Goal: Task Accomplishment & Management: Manage account settings

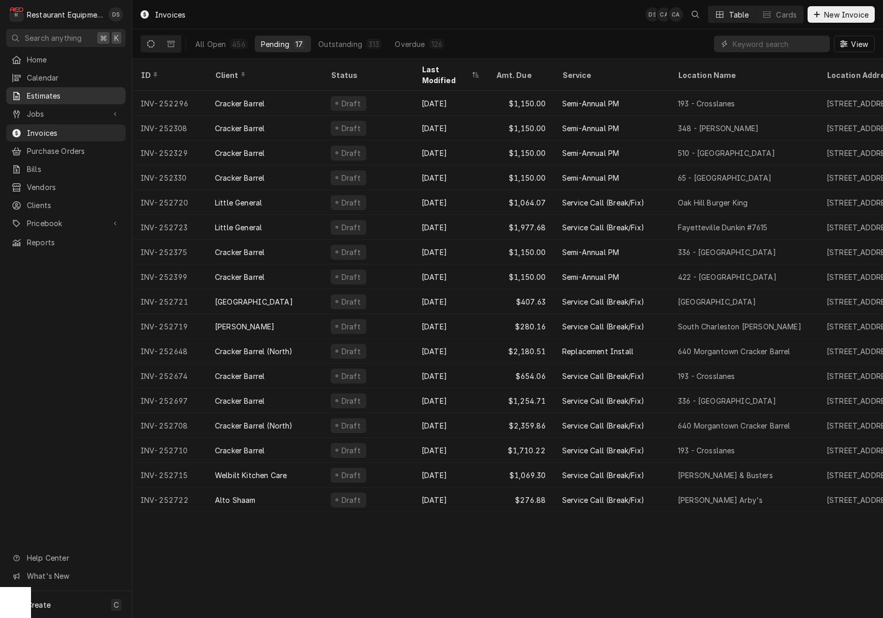
click at [34, 90] on span "Estimates" at bounding box center [73, 95] width 93 height 11
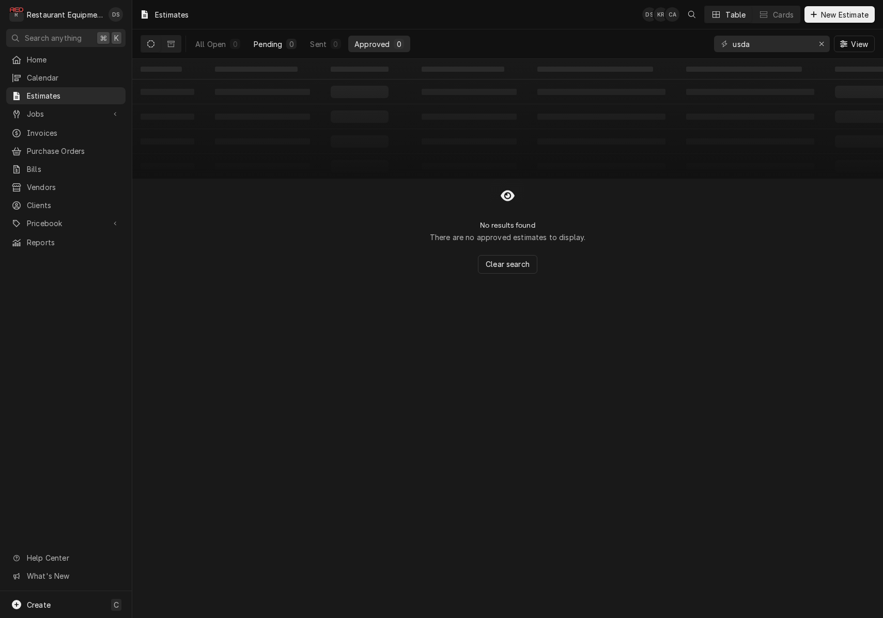
click at [270, 43] on div "Pending" at bounding box center [268, 44] width 28 height 11
click at [820, 43] on icon "Erase input" at bounding box center [821, 44] width 4 height 4
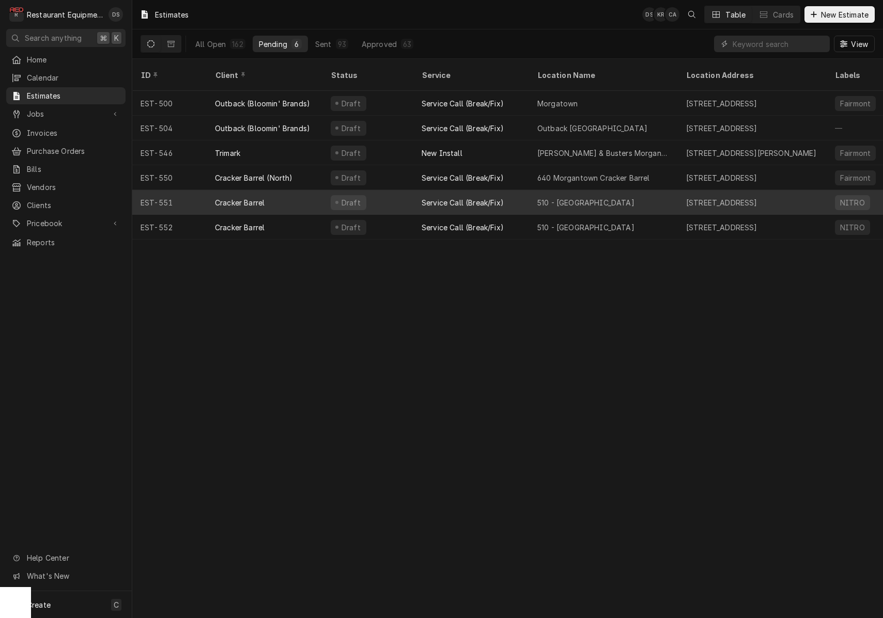
click at [526, 191] on div "Service Call (Break/Fix)" at bounding box center [471, 202] width 116 height 25
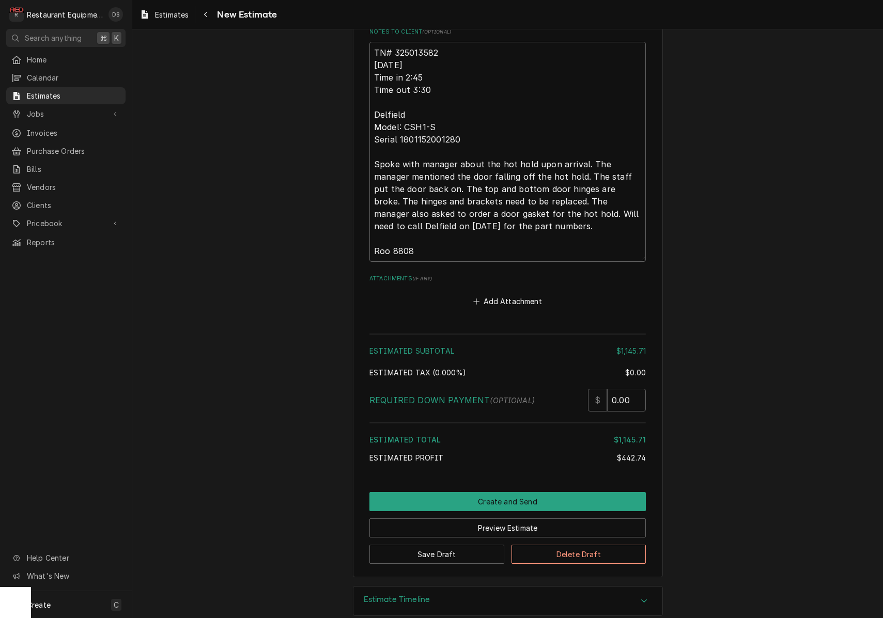
scroll to position [2618, 0]
click at [588, 545] on button "Delete Draft" at bounding box center [578, 554] width 135 height 19
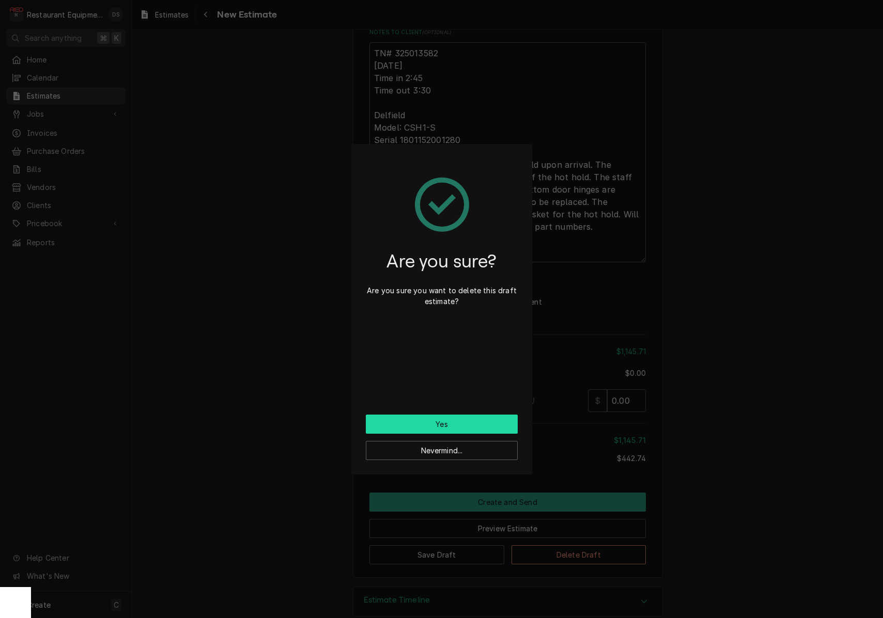
click at [463, 417] on button "Yes" at bounding box center [442, 424] width 152 height 19
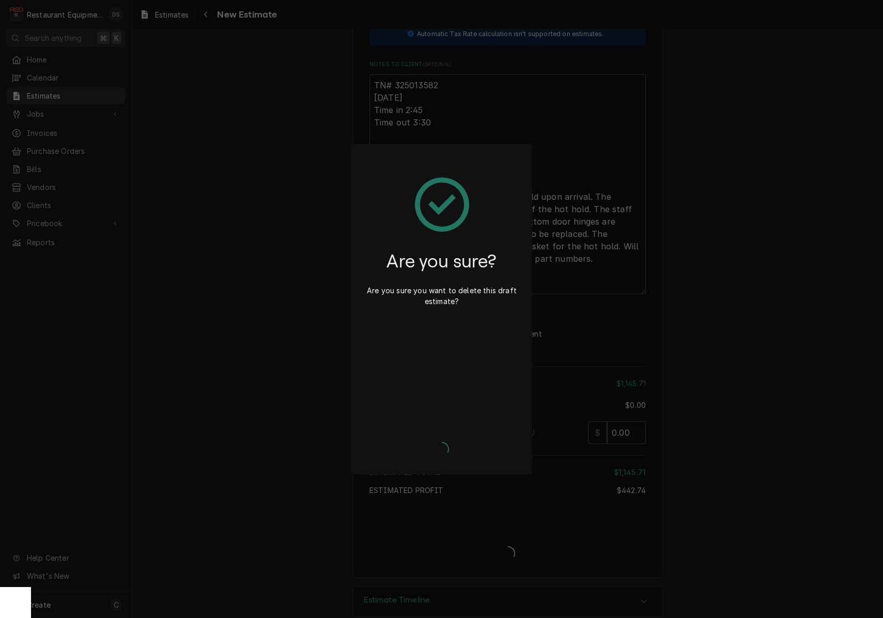
type textarea "x"
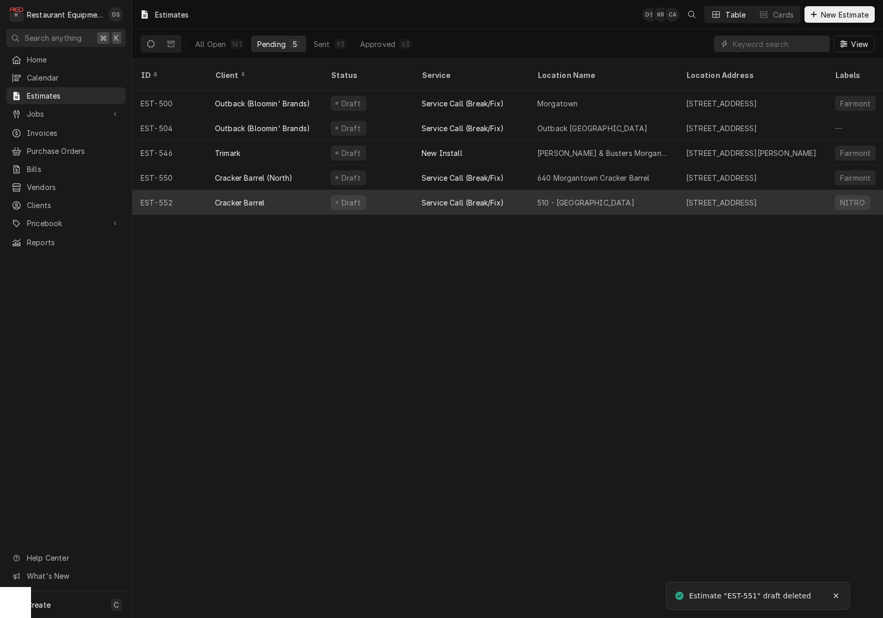
click at [304, 191] on div "Cracker Barrel" at bounding box center [265, 202] width 116 height 25
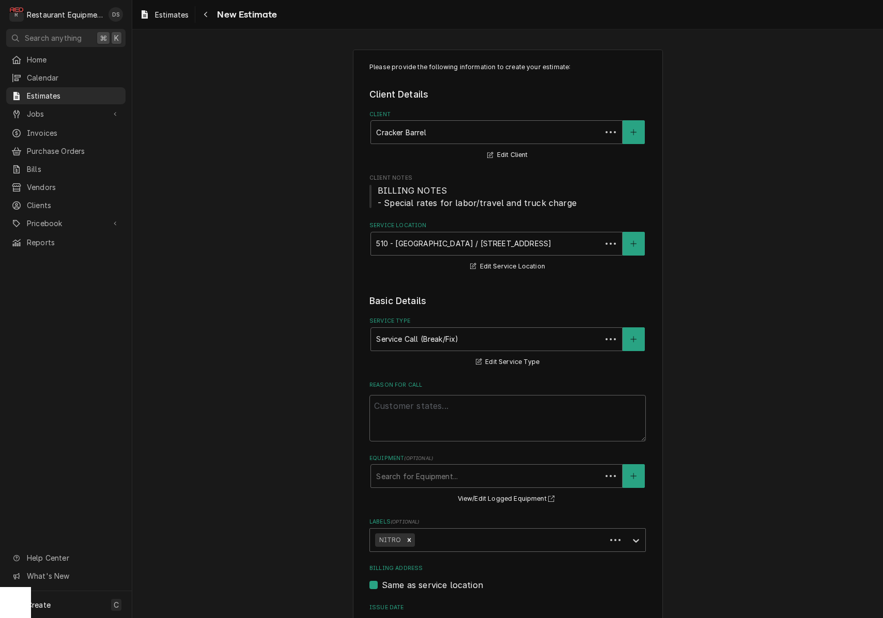
type textarea "x"
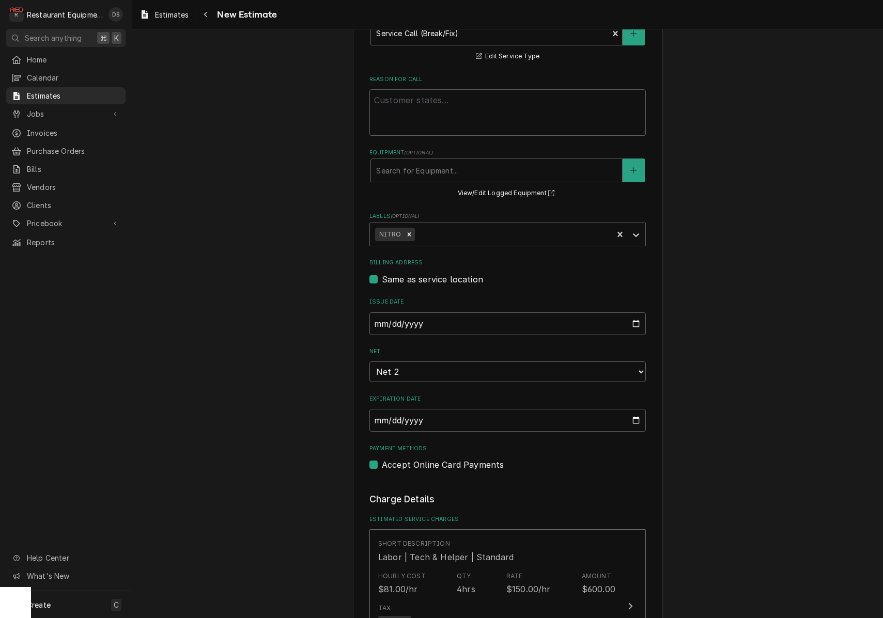
scroll to position [254, 0]
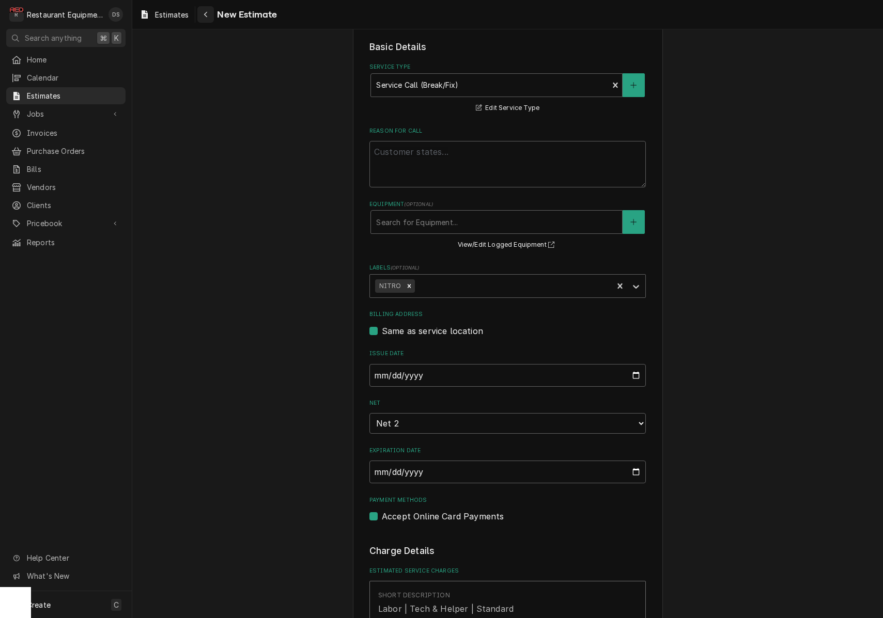
click at [202, 15] on div "Navigate back" at bounding box center [205, 14] width 10 height 10
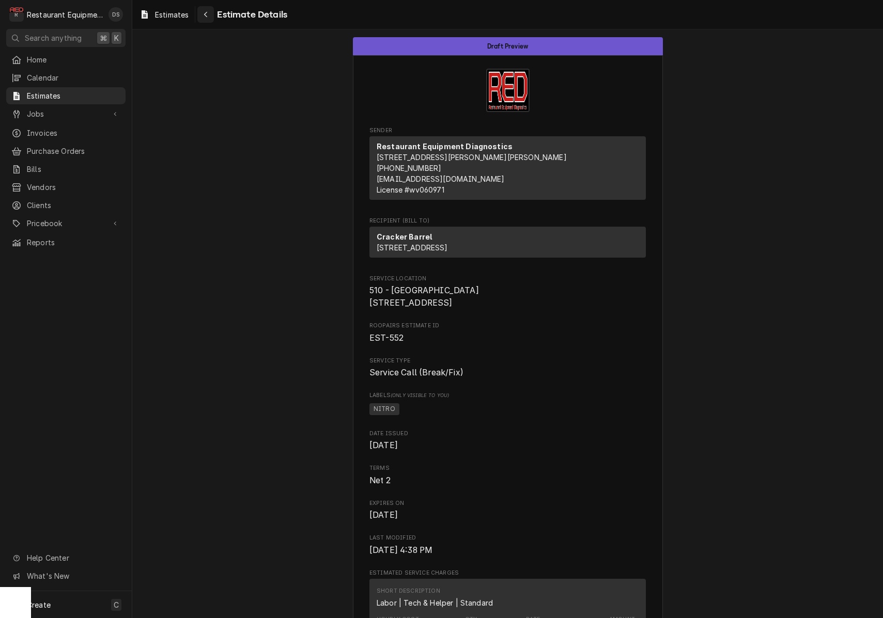
click at [202, 15] on div "Navigate back" at bounding box center [205, 14] width 10 height 10
